Goal: Task Accomplishment & Management: Manage account settings

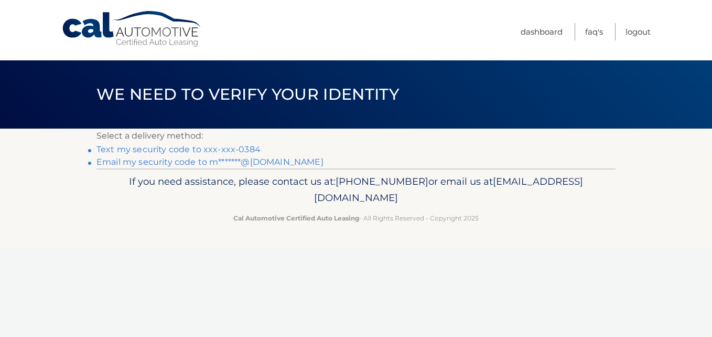
click at [193, 148] on link "Text my security code to xxx-xxx-0384" at bounding box center [179, 149] width 164 height 10
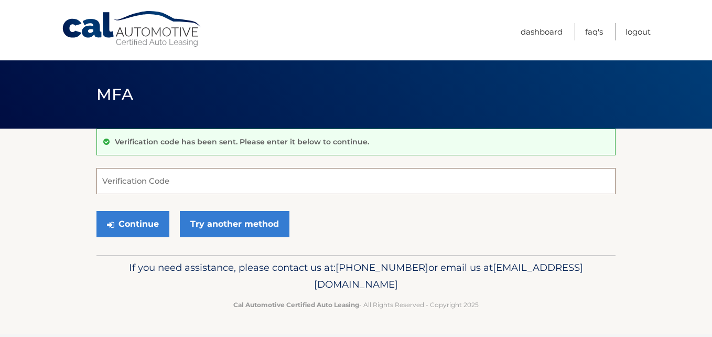
click at [143, 187] on input "Verification Code" at bounding box center [356, 181] width 519 height 26
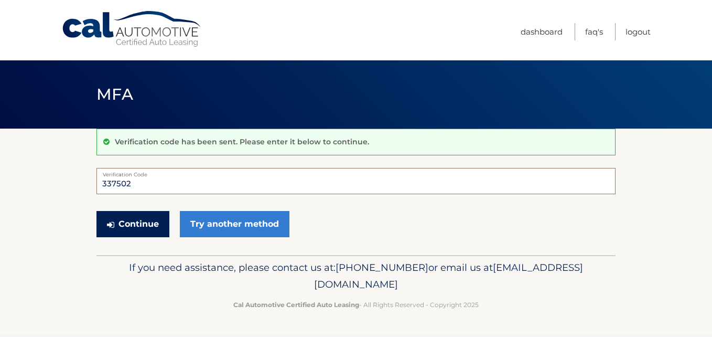
type input "337502"
click at [139, 224] on button "Continue" at bounding box center [133, 224] width 73 height 26
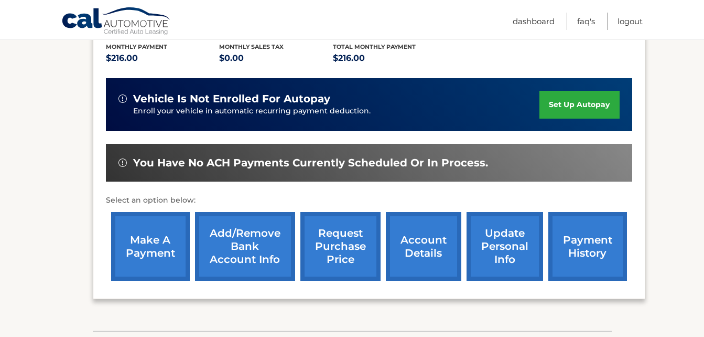
scroll to position [230, 0]
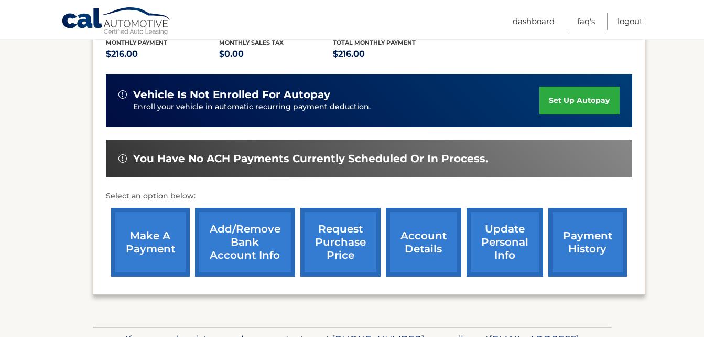
click at [153, 238] on link "make a payment" at bounding box center [150, 242] width 79 height 69
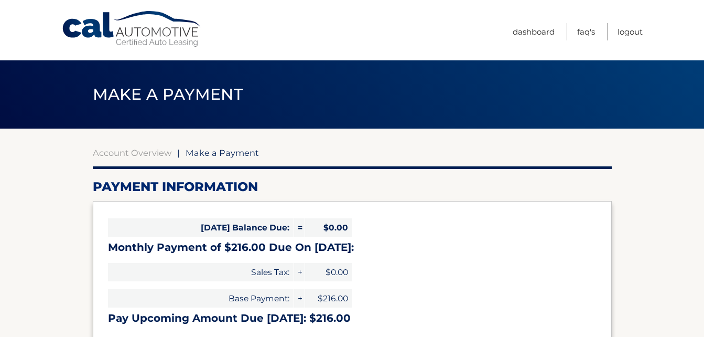
select select "NjU2NTc3OTktODcxOC00MmU2LWJjMGYtMDg2ZmFlYjk1NjE3"
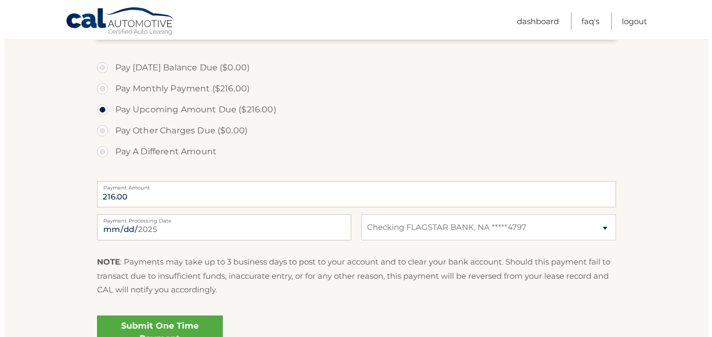
scroll to position [307, 0]
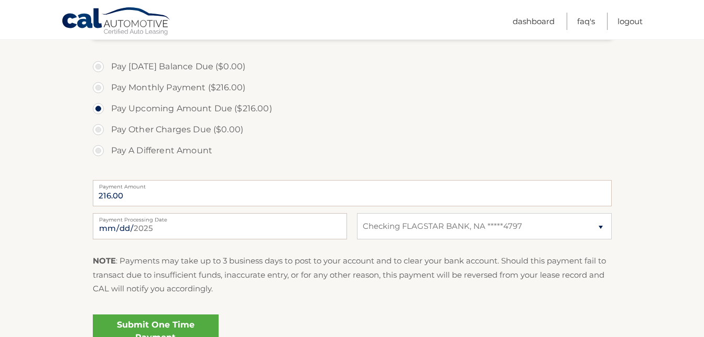
click at [163, 319] on link "Submit One Time Payment" at bounding box center [156, 331] width 126 height 34
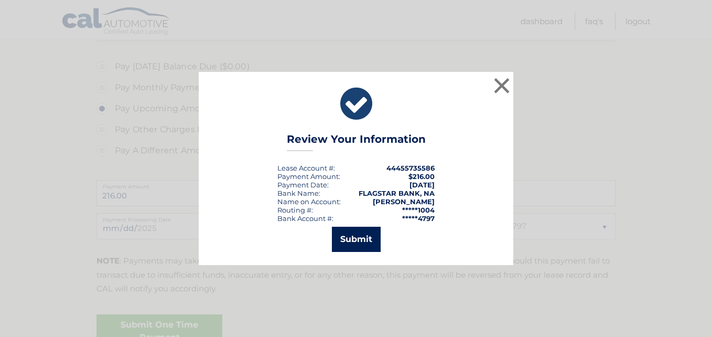
click at [339, 239] on button "Submit" at bounding box center [356, 239] width 49 height 25
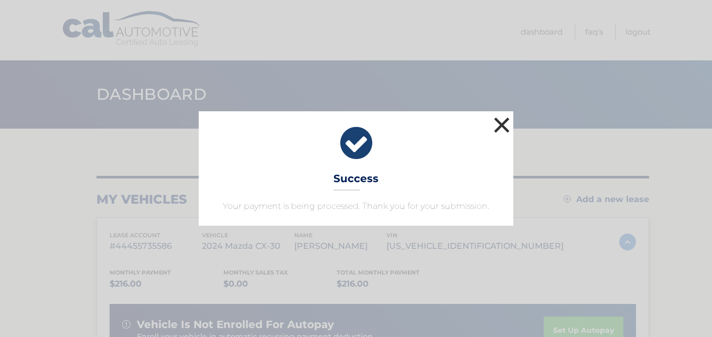
click at [500, 122] on button "×" at bounding box center [502, 124] width 21 height 21
